Goal: Obtain resource: Obtain resource

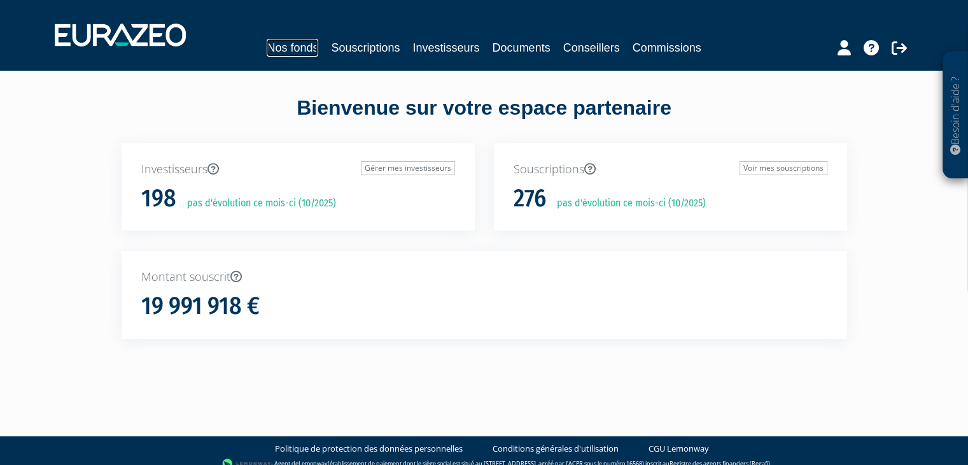
click at [305, 49] on link "Nos fonds" at bounding box center [293, 48] width 52 height 18
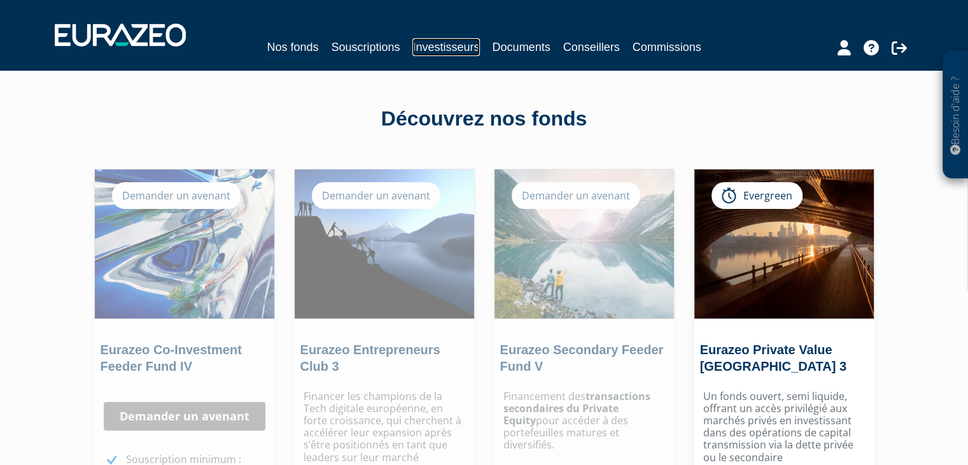
click at [424, 49] on link "Investisseurs" at bounding box center [446, 47] width 67 height 18
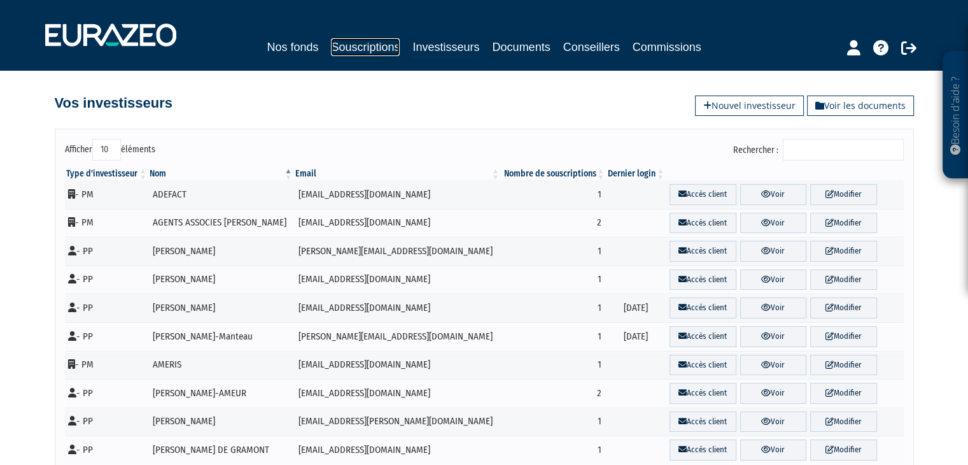
click at [357, 51] on link "Souscriptions" at bounding box center [365, 47] width 69 height 18
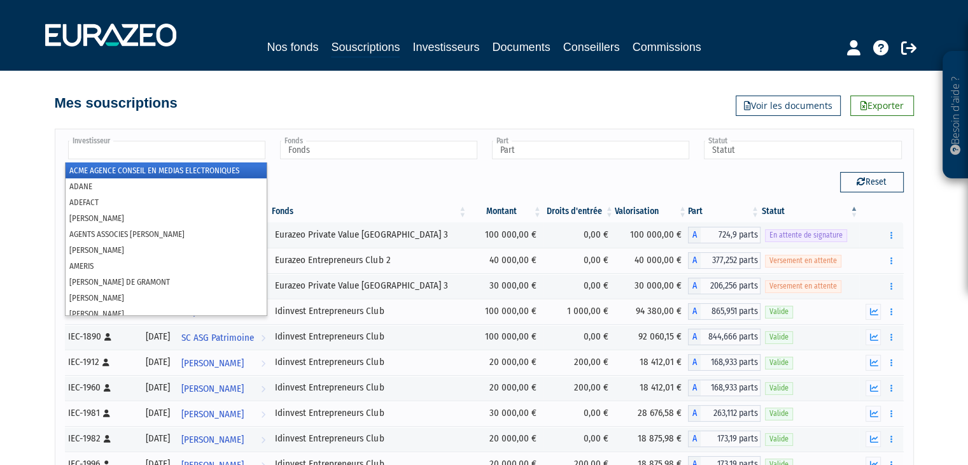
click at [177, 152] on input "text" at bounding box center [166, 150] width 197 height 18
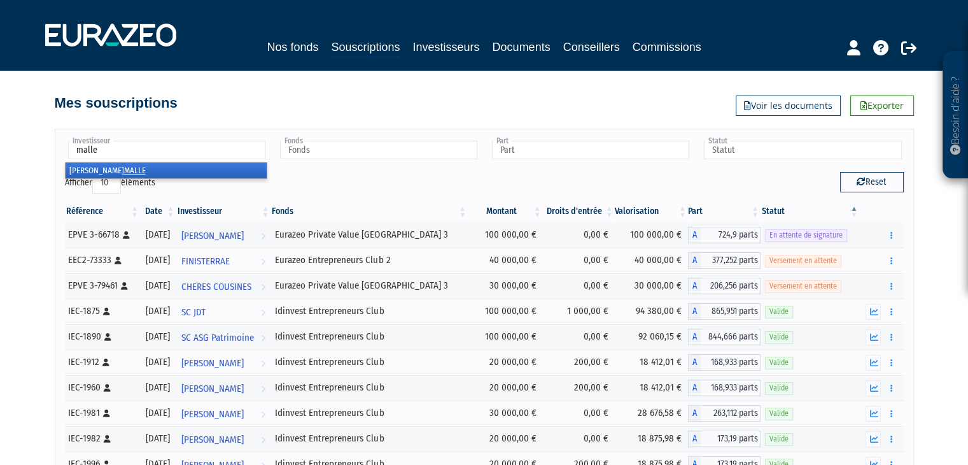
type input "malle"
click at [167, 166] on li "Pierre MALLE" at bounding box center [166, 170] width 201 height 16
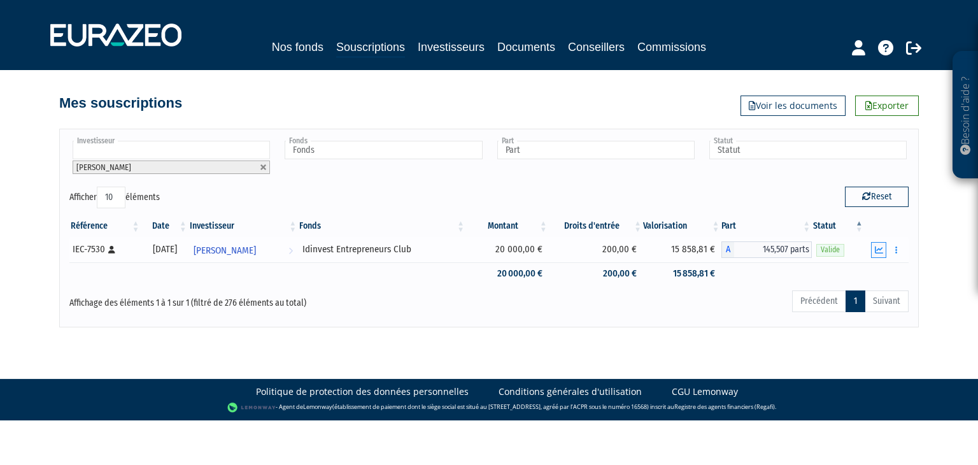
click at [884, 248] on button "button" at bounding box center [878, 250] width 15 height 16
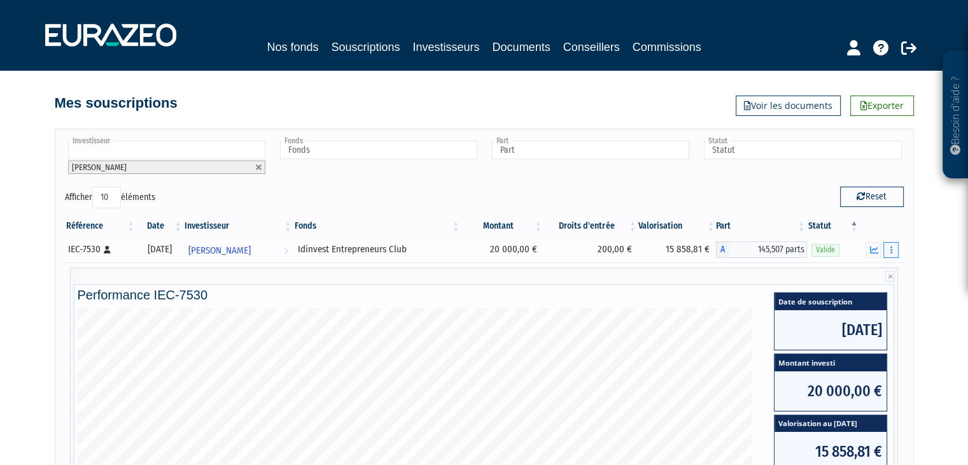
click at [888, 248] on button "button" at bounding box center [891, 250] width 15 height 16
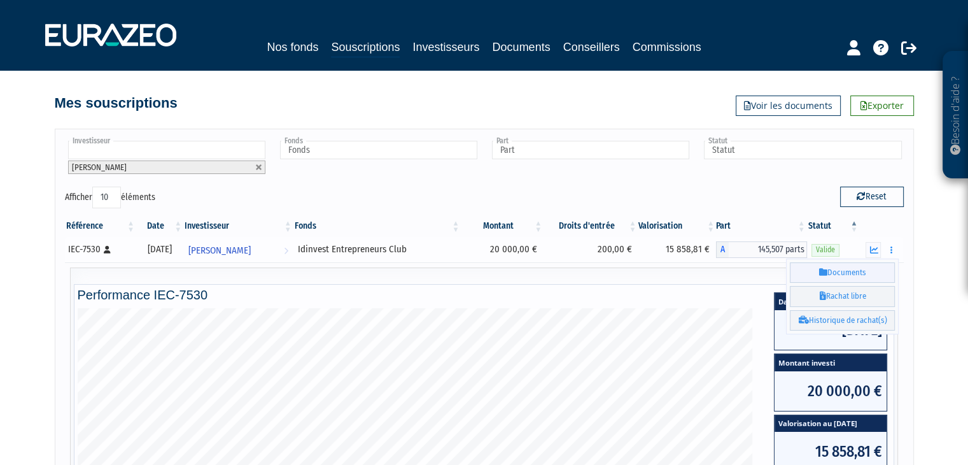
click at [863, 272] on link "Documents" at bounding box center [842, 272] width 105 height 21
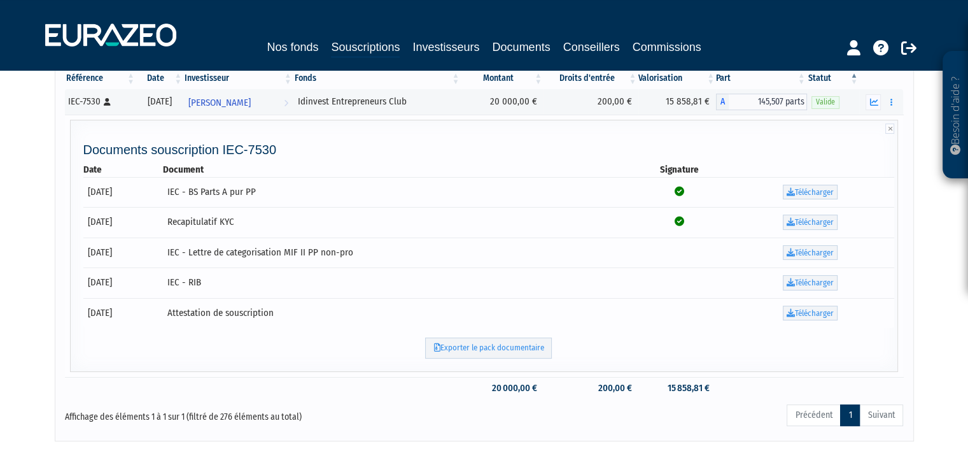
scroll to position [150, 0]
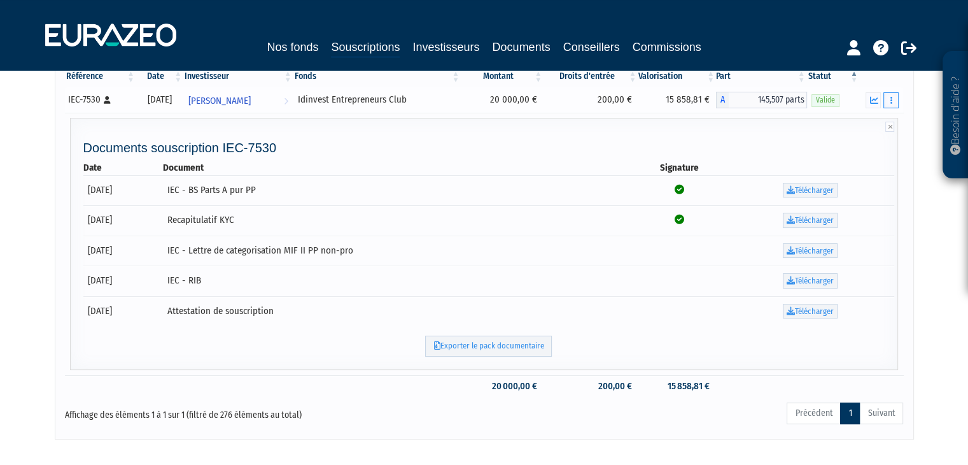
click at [889, 101] on button "button" at bounding box center [891, 100] width 15 height 16
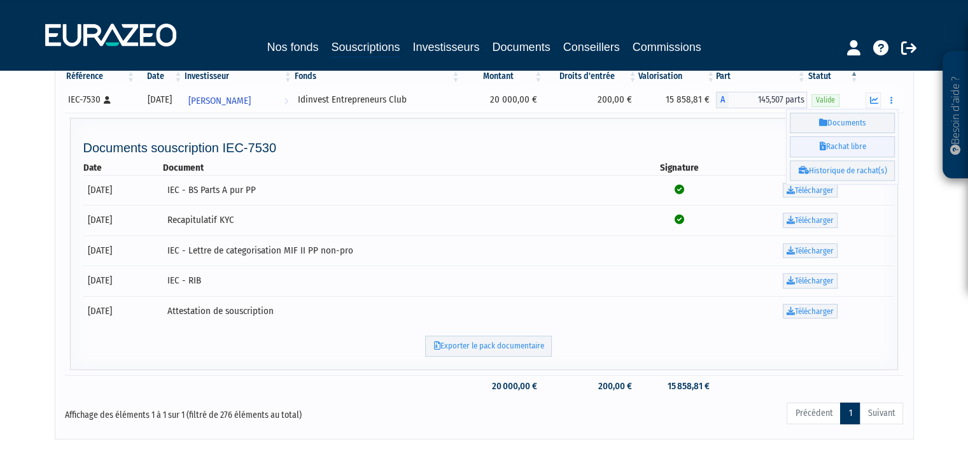
click at [852, 145] on link "Rachat libre" at bounding box center [842, 146] width 105 height 21
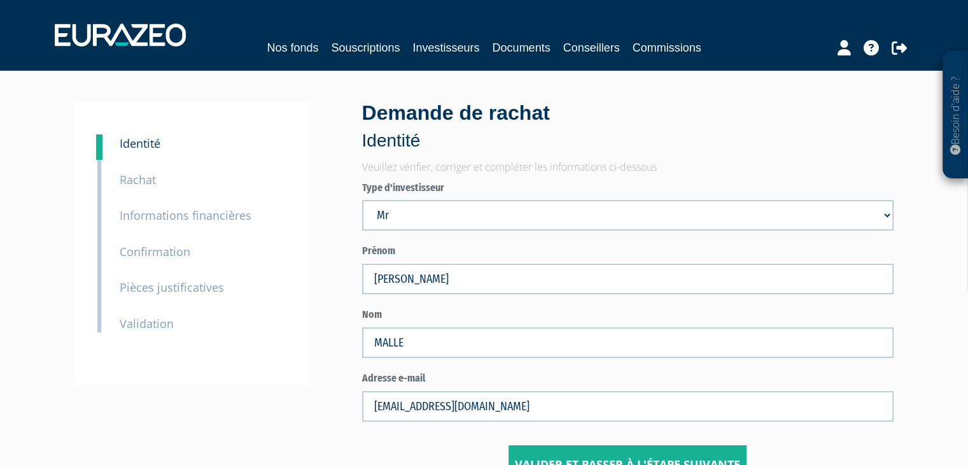
scroll to position [143, 0]
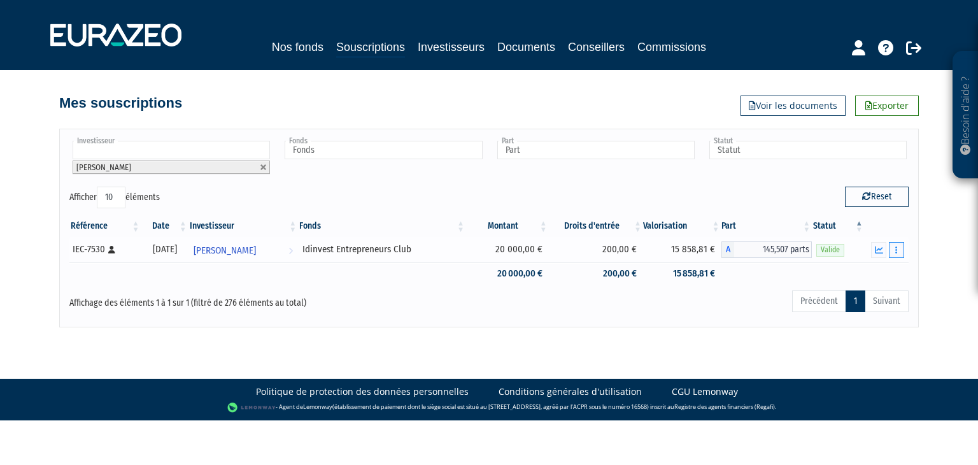
click at [901, 250] on button "button" at bounding box center [896, 250] width 15 height 16
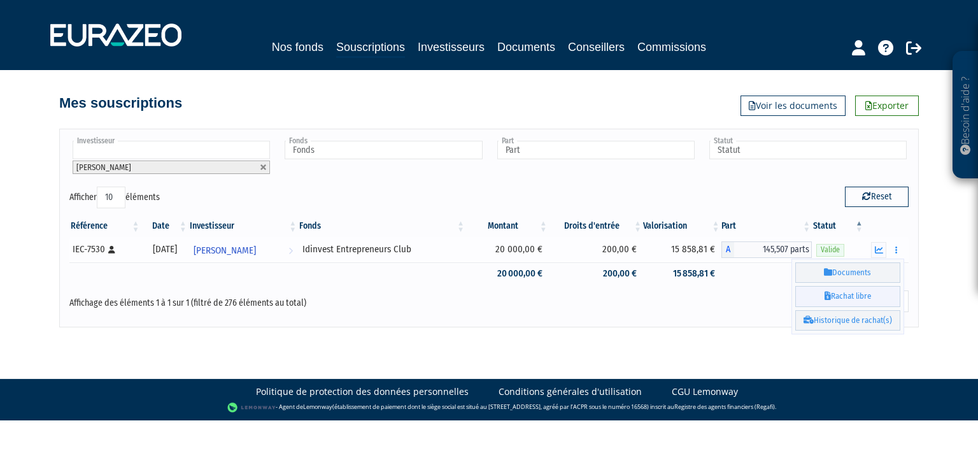
click at [856, 291] on link "Rachat libre" at bounding box center [847, 296] width 105 height 21
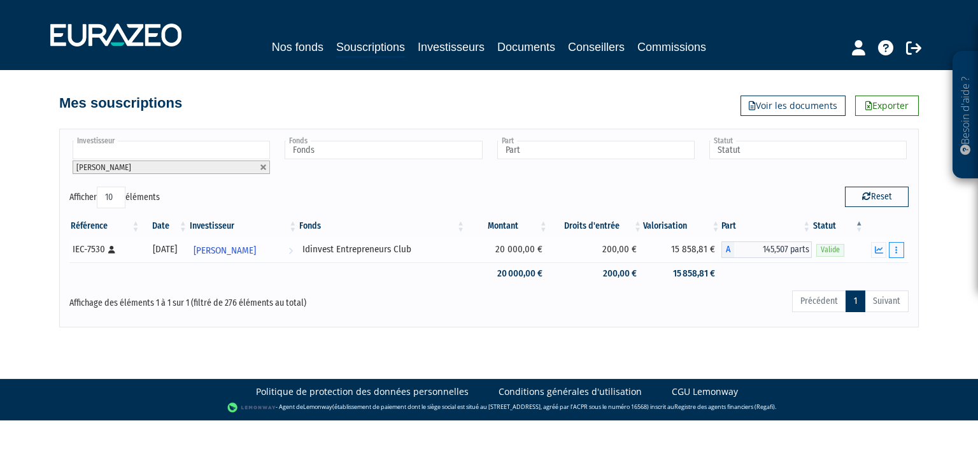
click at [900, 248] on button "button" at bounding box center [896, 250] width 15 height 16
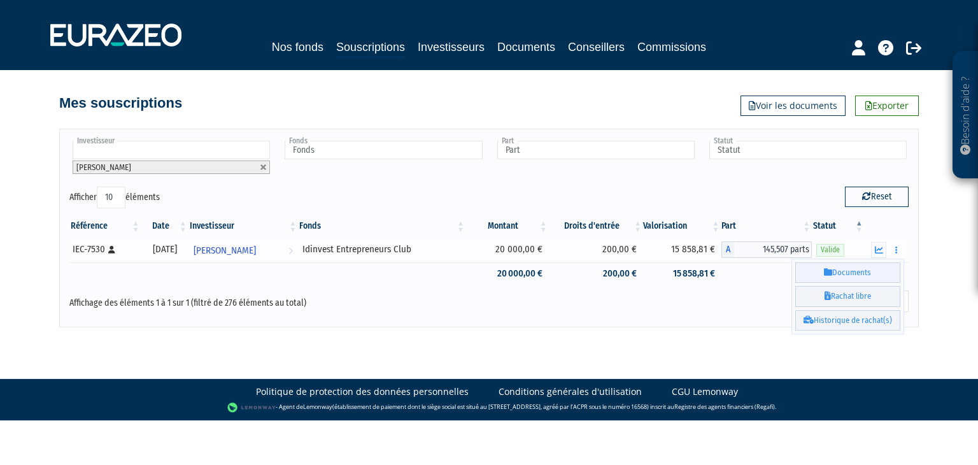
click at [860, 271] on link "Documents" at bounding box center [847, 272] width 105 height 21
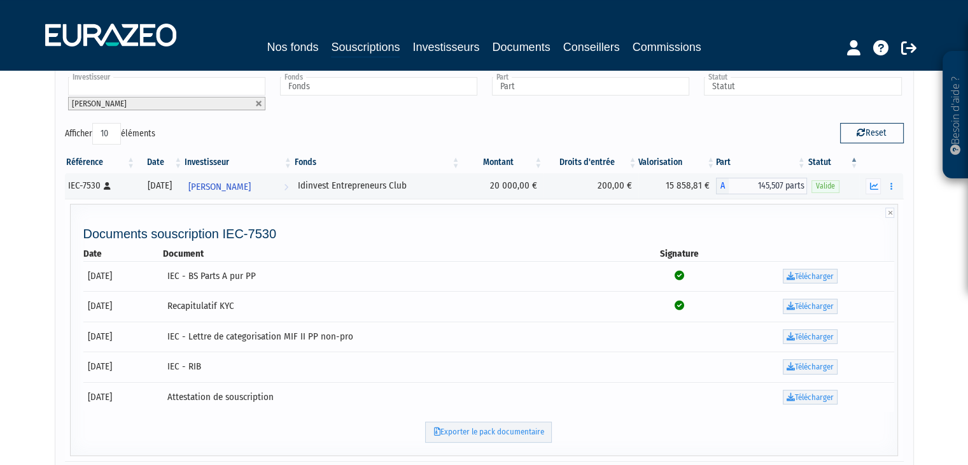
scroll to position [63, 0]
click at [891, 188] on icon "button" at bounding box center [892, 187] width 2 height 8
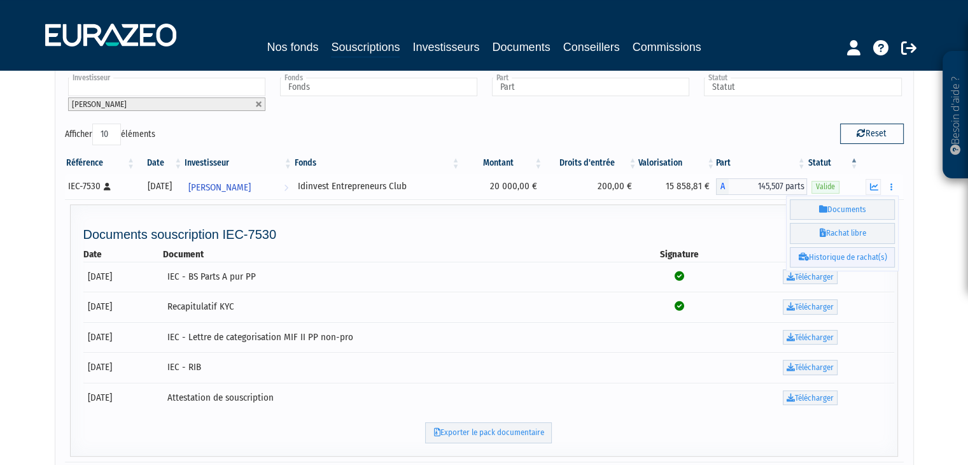
click at [843, 248] on link "Historique de rachat(s)" at bounding box center [842, 257] width 105 height 21
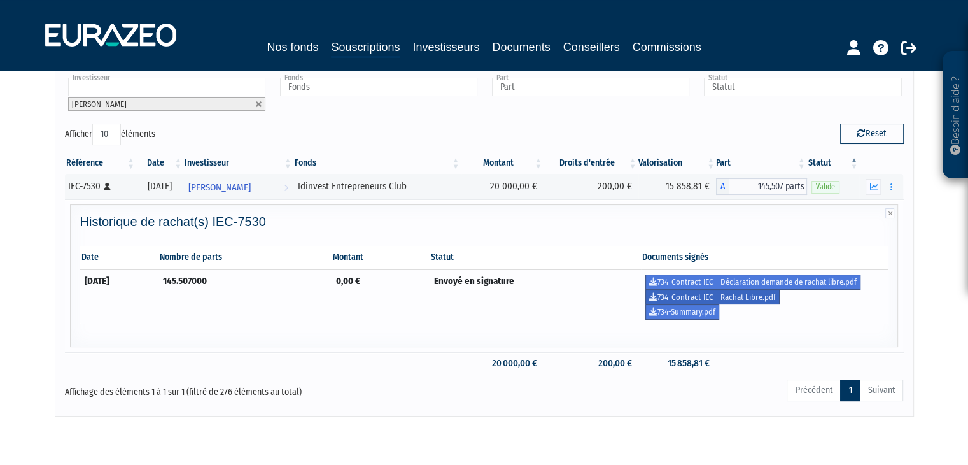
click at [757, 295] on link "734-Contract-IEC - Rachat Libre.pdf" at bounding box center [713, 297] width 134 height 15
